Goal: Check status

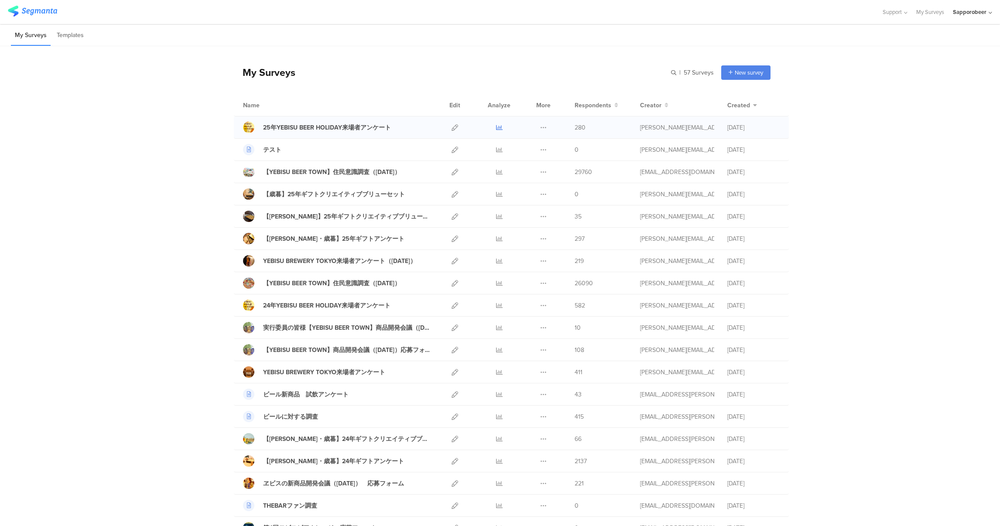
click at [496, 130] on icon at bounding box center [499, 127] width 7 height 7
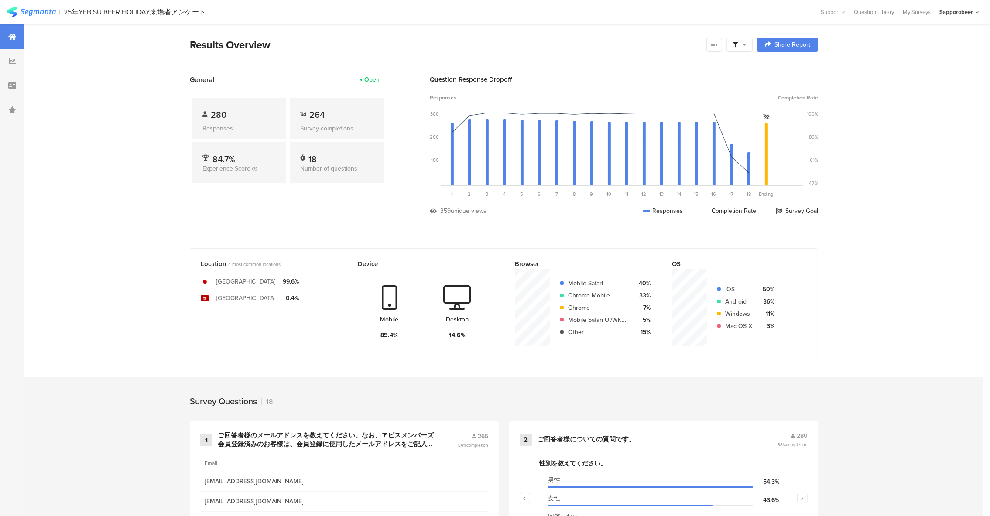
click at [379, 78] on div "Open" at bounding box center [371, 79] width 15 height 9
click at [214, 78] on span "General" at bounding box center [202, 80] width 25 height 10
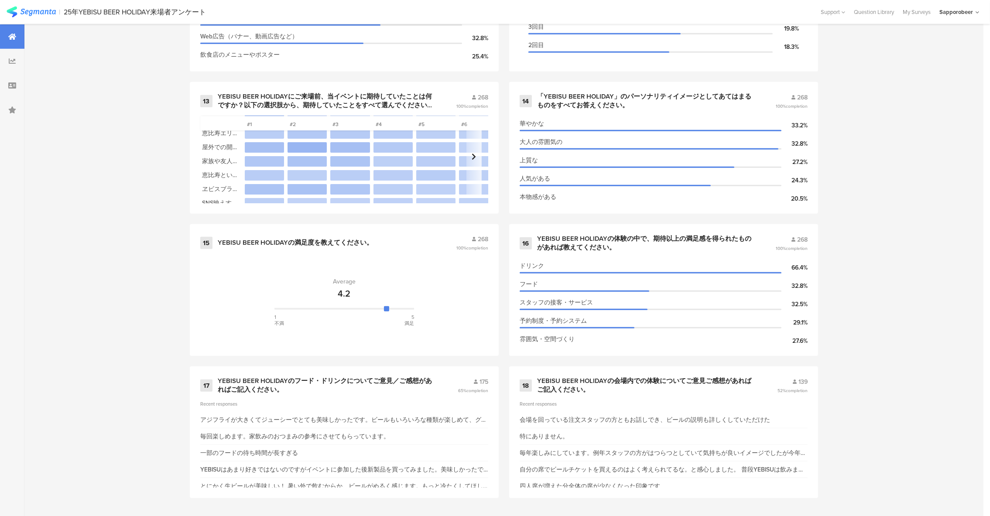
scroll to position [127, 0]
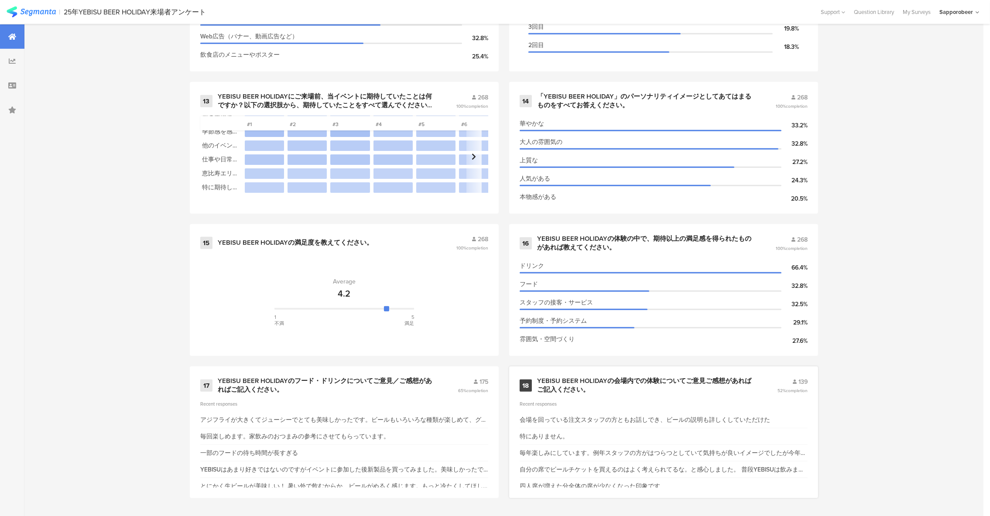
click at [687, 455] on div "毎年楽しみにしています。例年スタッフの方がはつらつとしていて気持ちが良いイメージでしたが今年はどうしたのかな？と思いました。暑さかな？もう少し涼しい扇風機の付…" at bounding box center [664, 453] width 288 height 9
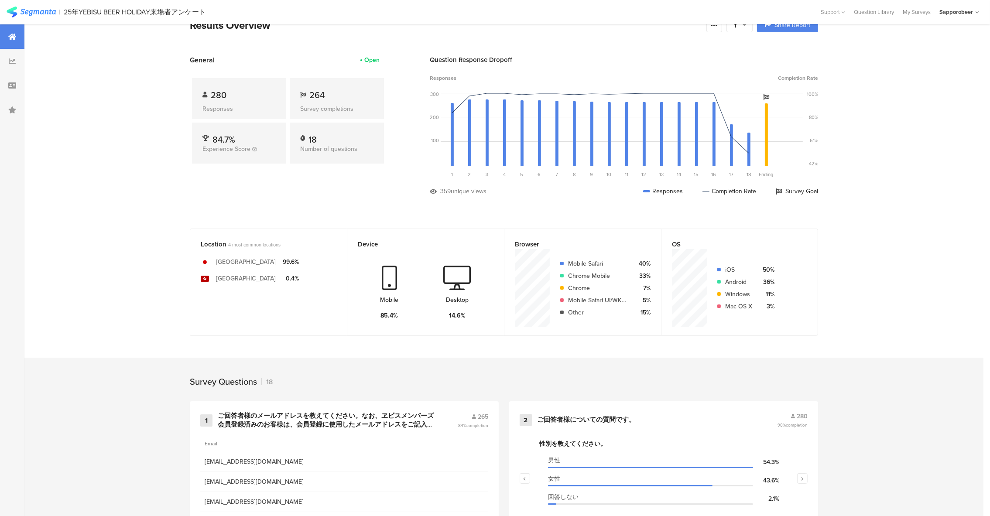
scroll to position [0, 0]
